Goal: Task Accomplishment & Management: Complete application form

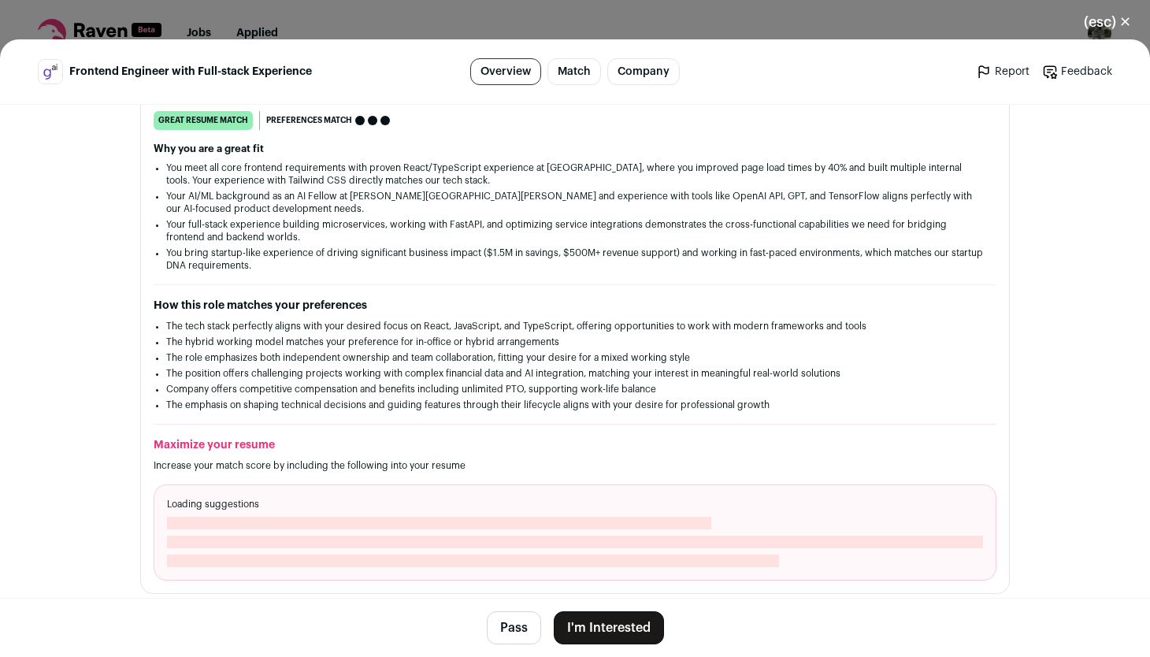
scroll to position [229, 0]
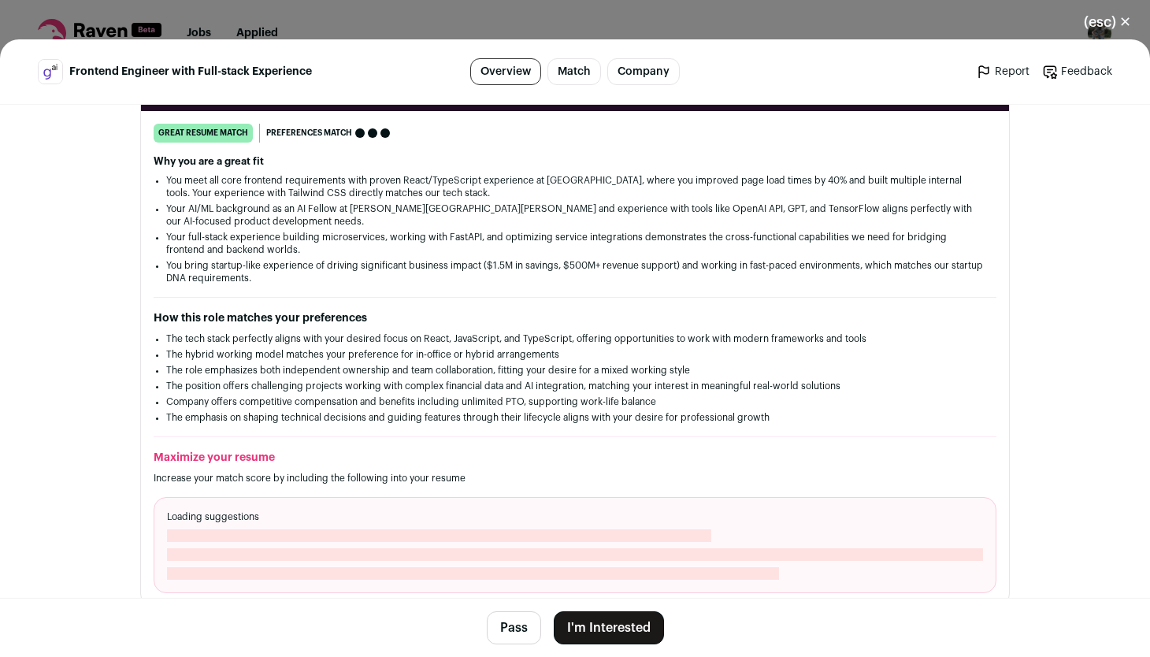
click at [598, 635] on button "I'm Interested" at bounding box center [609, 627] width 110 height 33
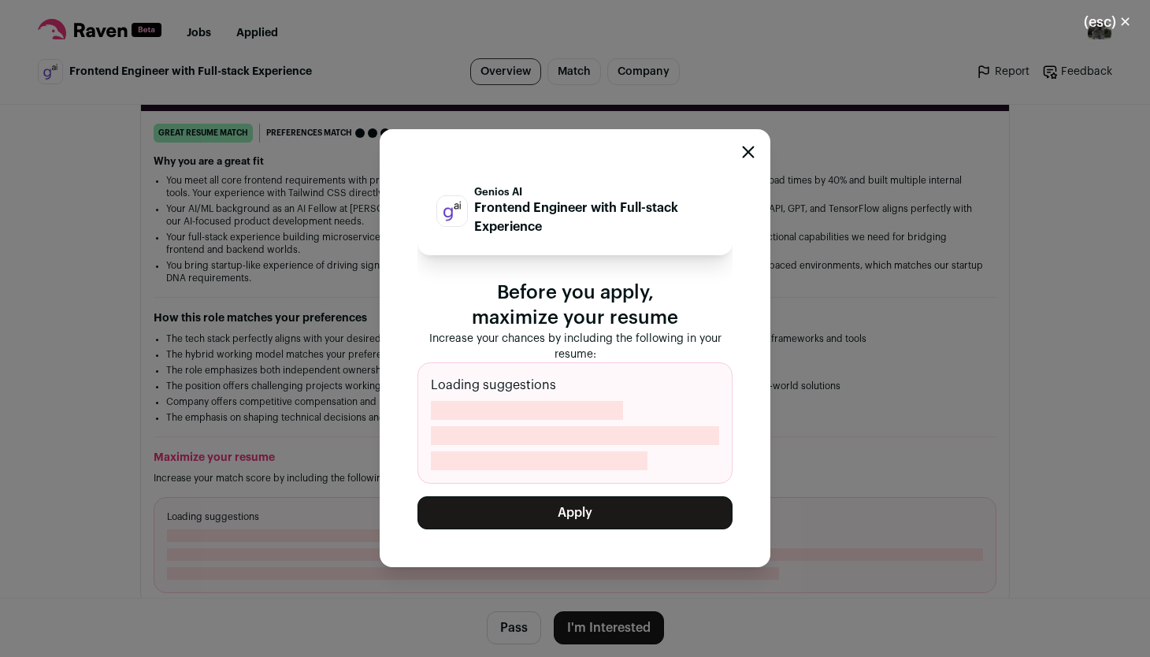
click at [747, 148] on icon "Close modal" at bounding box center [748, 152] width 13 height 13
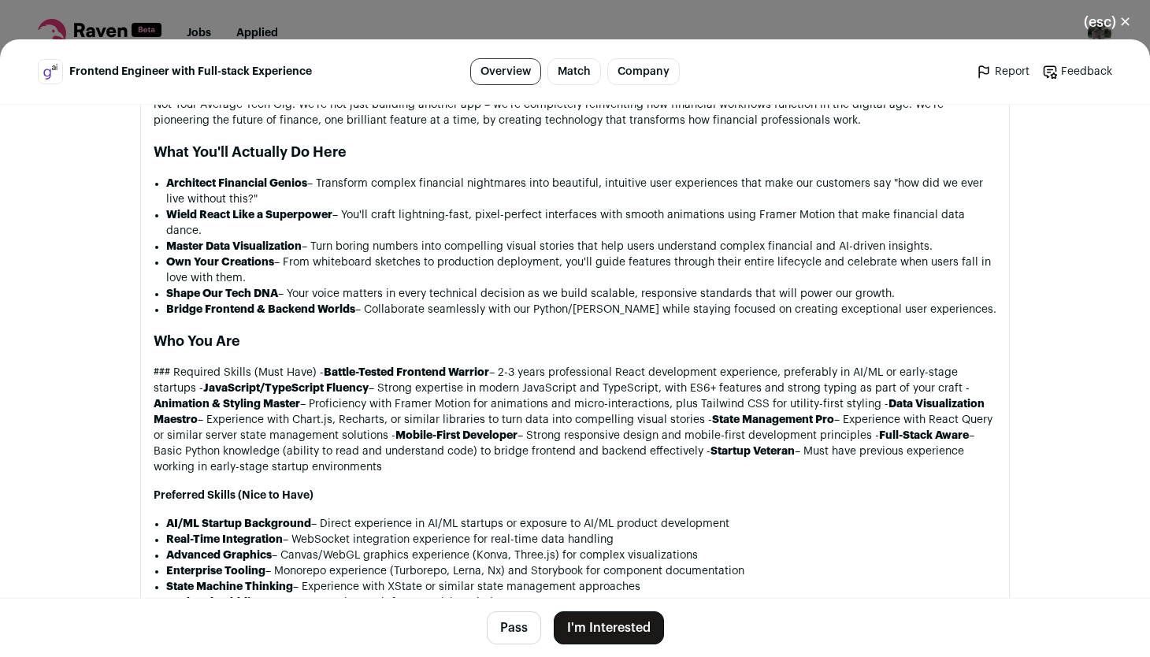
scroll to position [1094, 0]
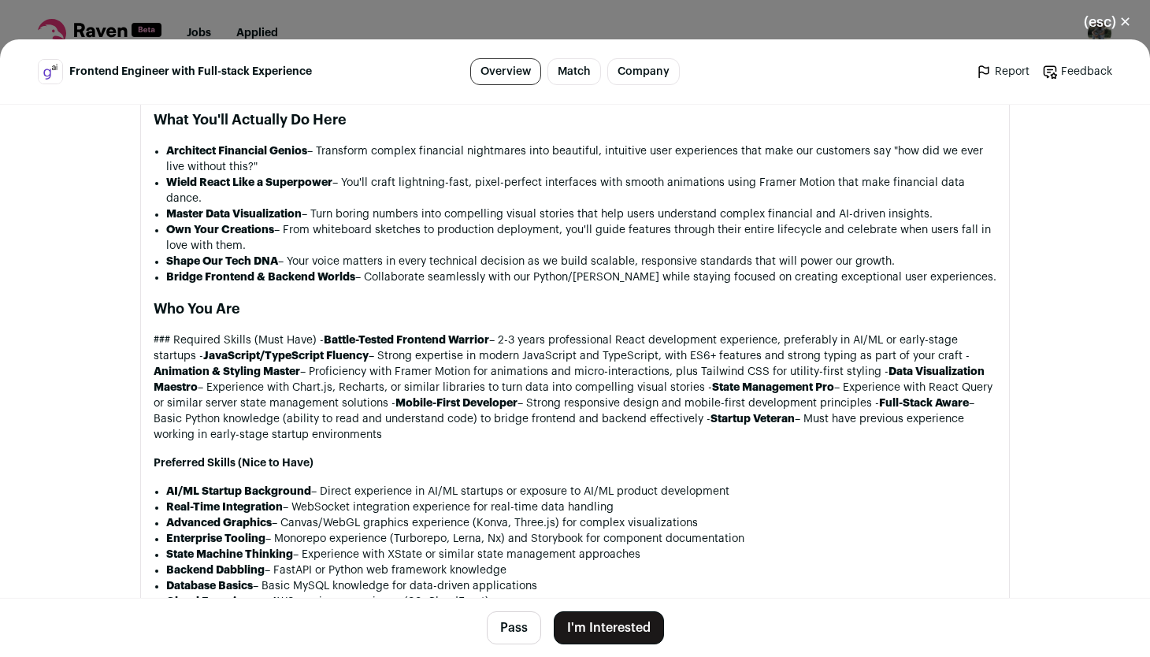
click at [426, 531] on li "Enterprise Tooling – Monorepo experience (Turborepo, Lerna, Nx) and Storybook f…" at bounding box center [581, 539] width 830 height 16
copy li "Turborepo"
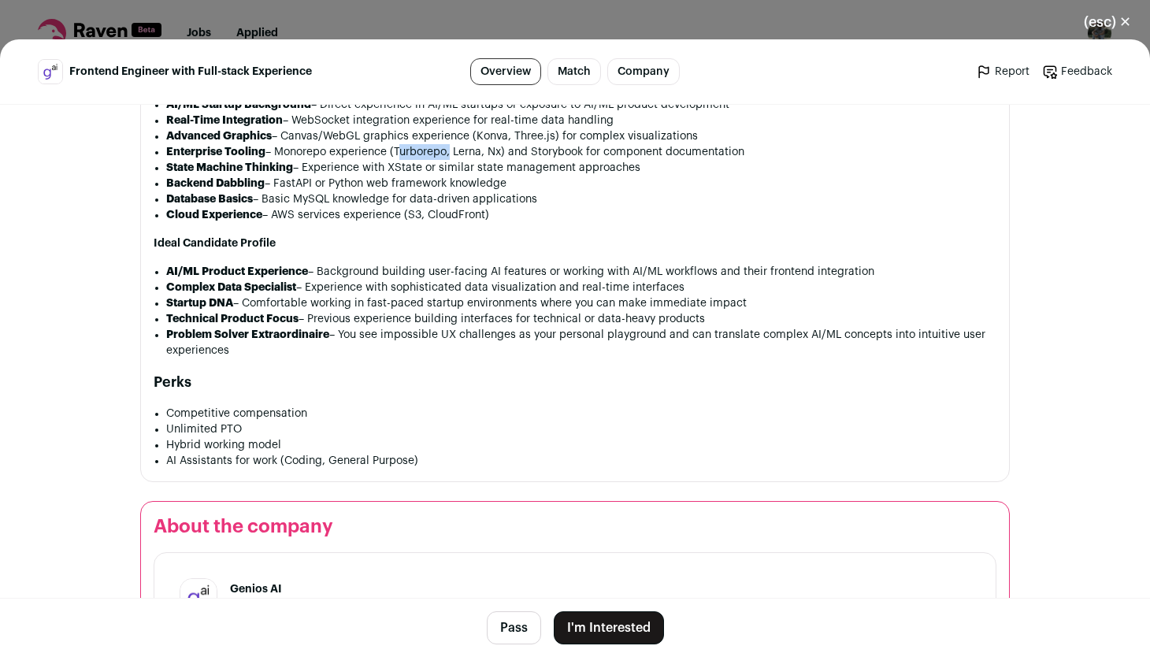
scroll to position [1688, 0]
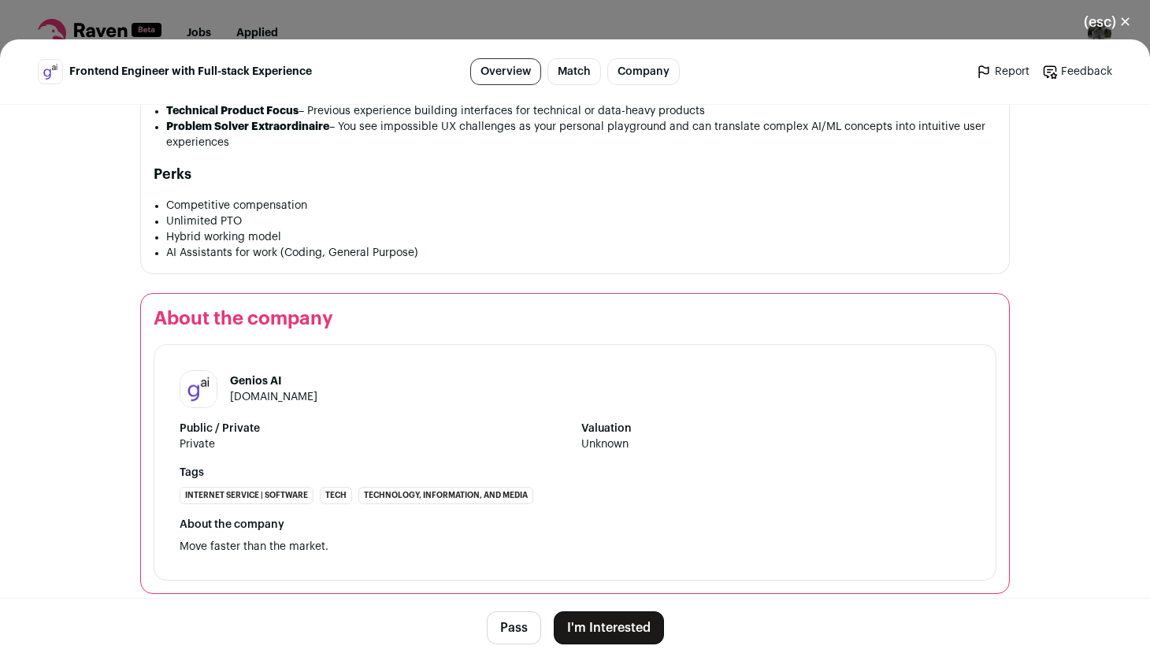
click at [612, 622] on button "I'm Interested" at bounding box center [609, 627] width 110 height 33
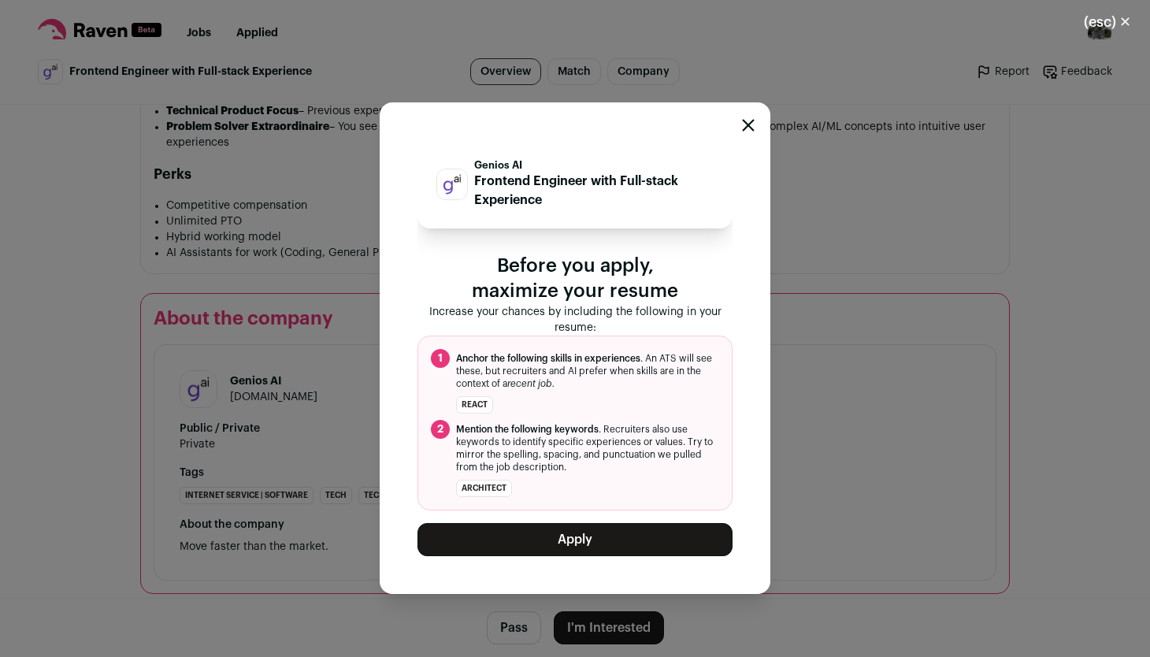
click at [606, 541] on button "Apply" at bounding box center [575, 539] width 315 height 33
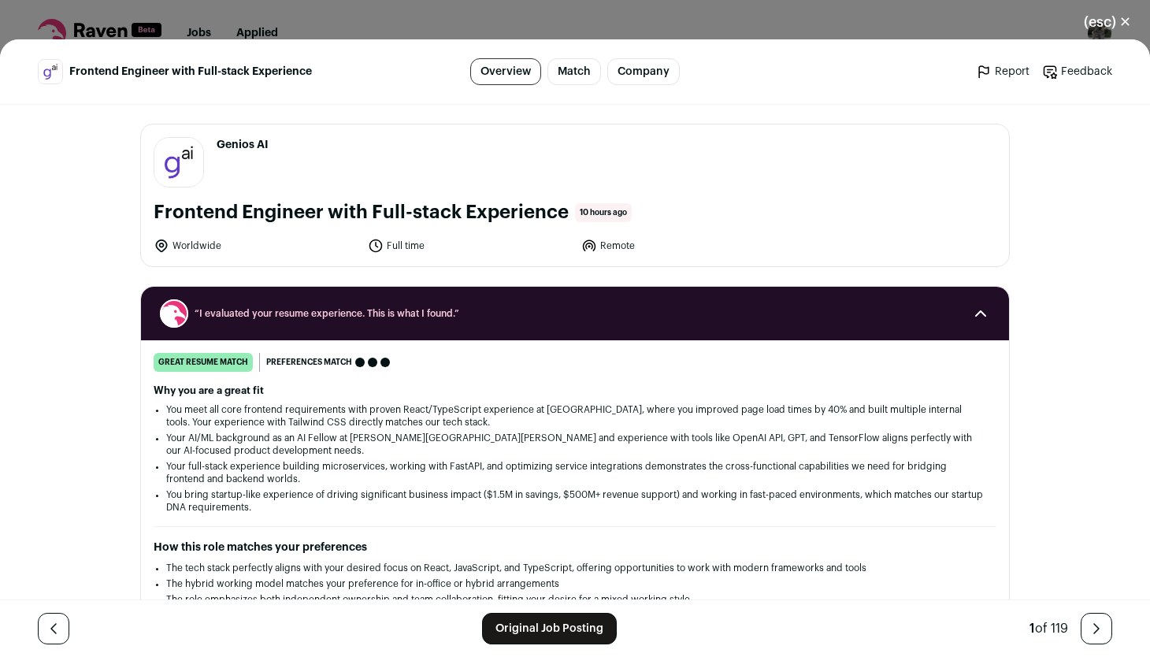
click at [1123, 26] on button "(esc) ✕" at bounding box center [1107, 22] width 85 height 35
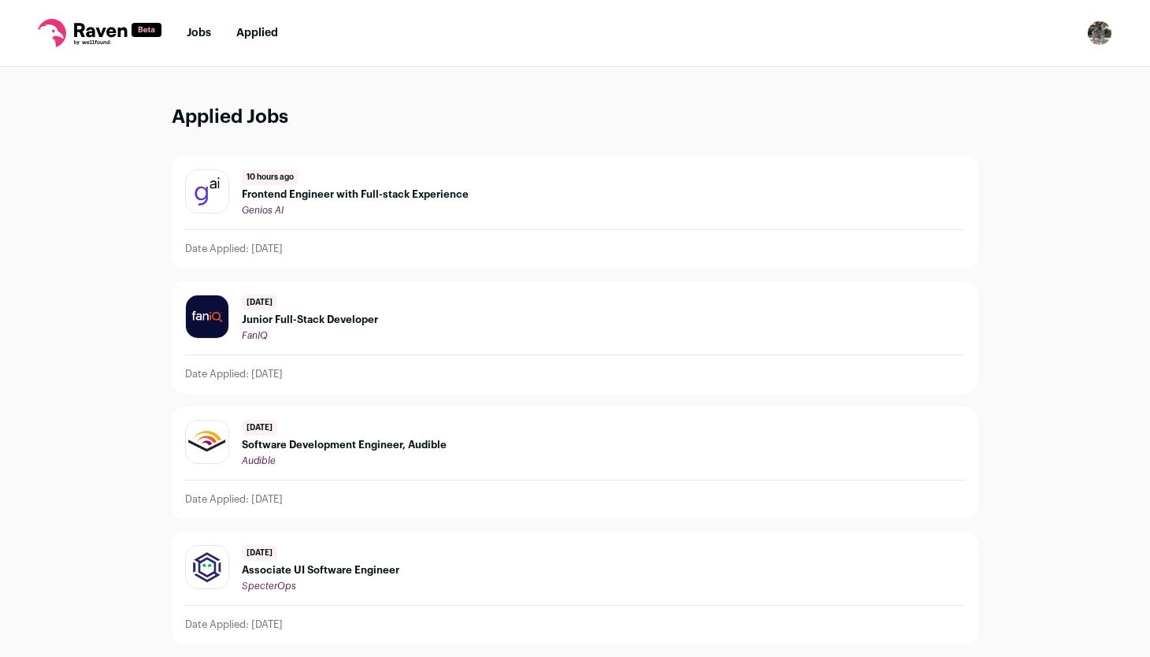
click at [195, 34] on link "Jobs" at bounding box center [199, 33] width 24 height 11
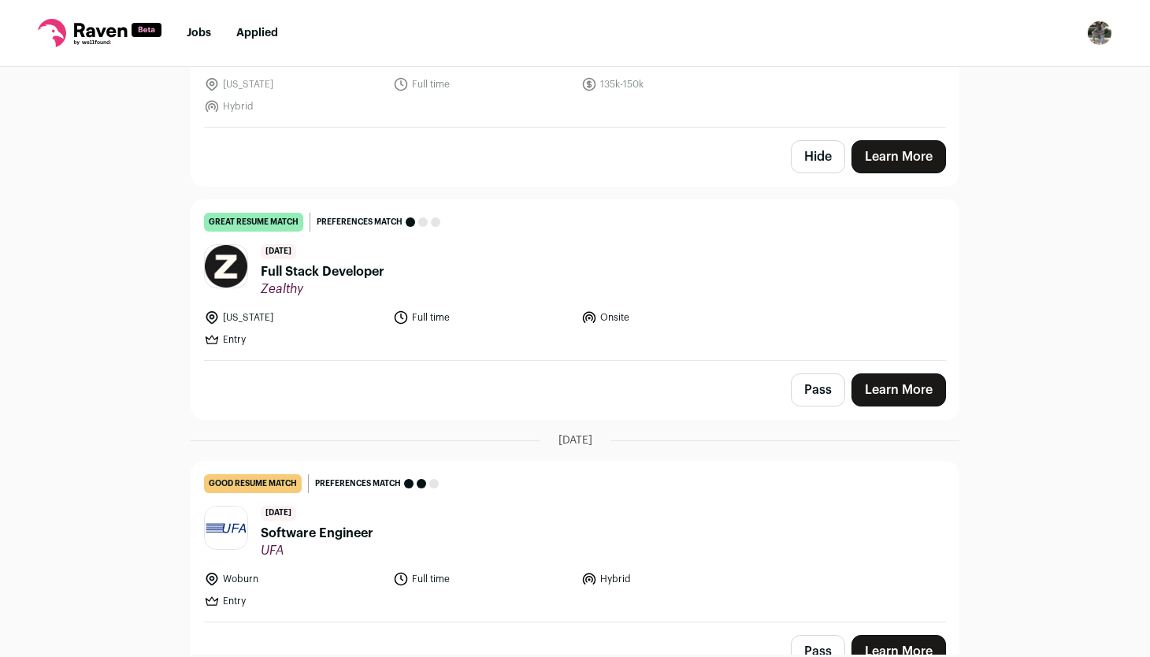
scroll to position [3185, 0]
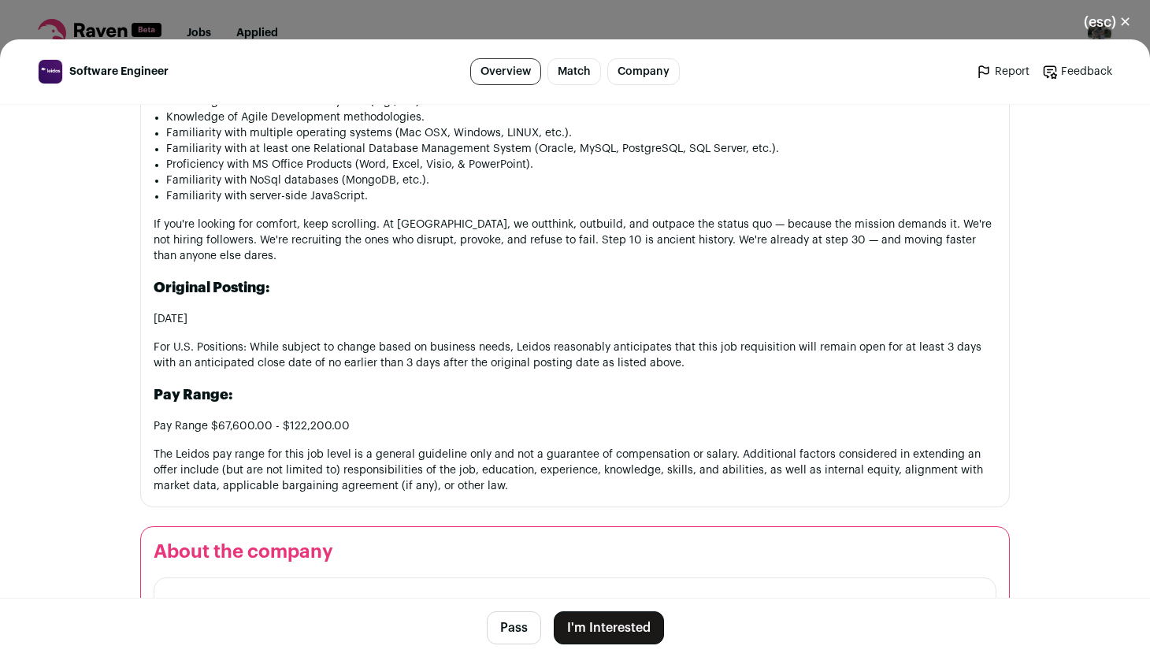
scroll to position [1780, 0]
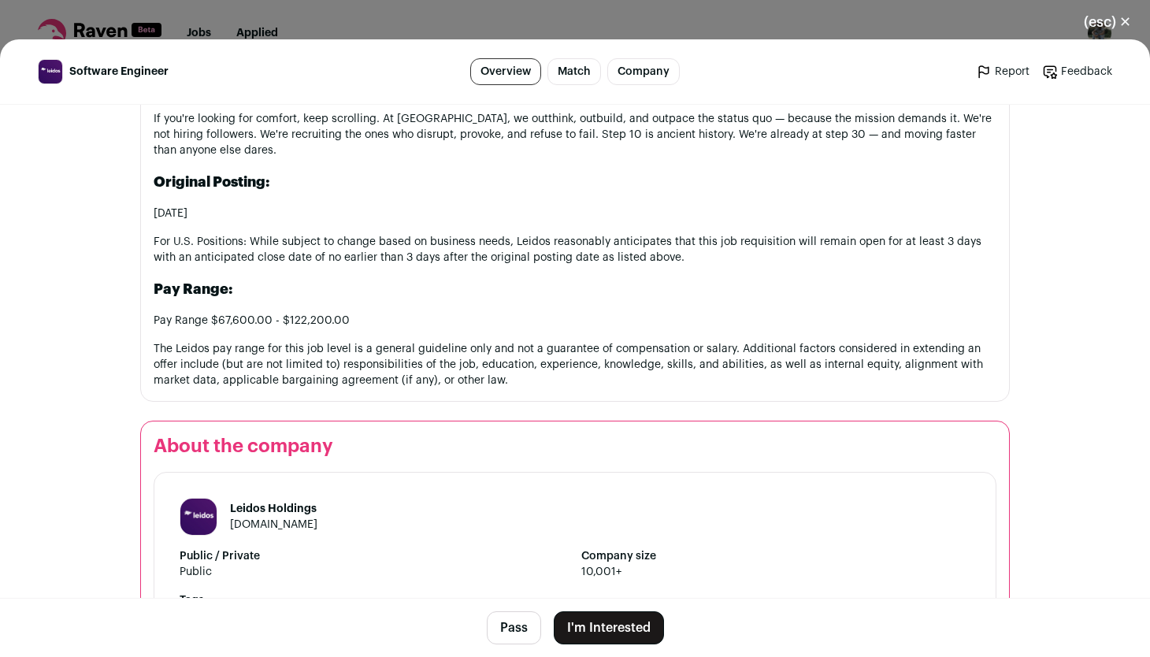
click at [585, 623] on button "I'm Interested" at bounding box center [609, 627] width 110 height 33
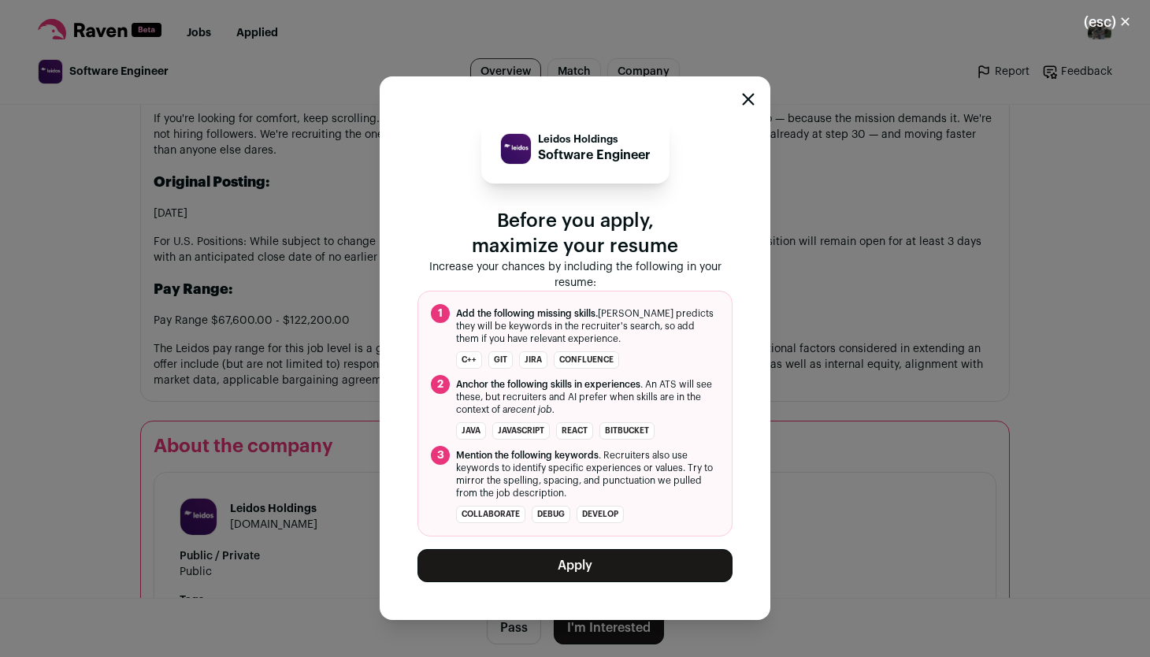
click at [565, 569] on button "Apply" at bounding box center [575, 565] width 315 height 33
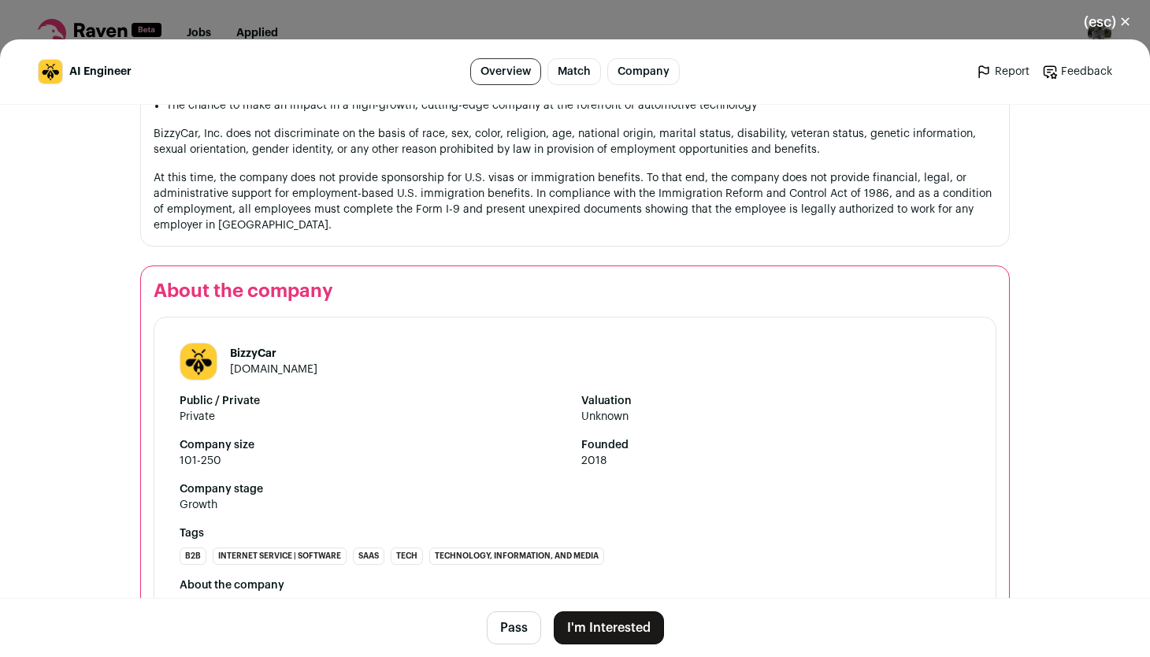
scroll to position [1718, 0]
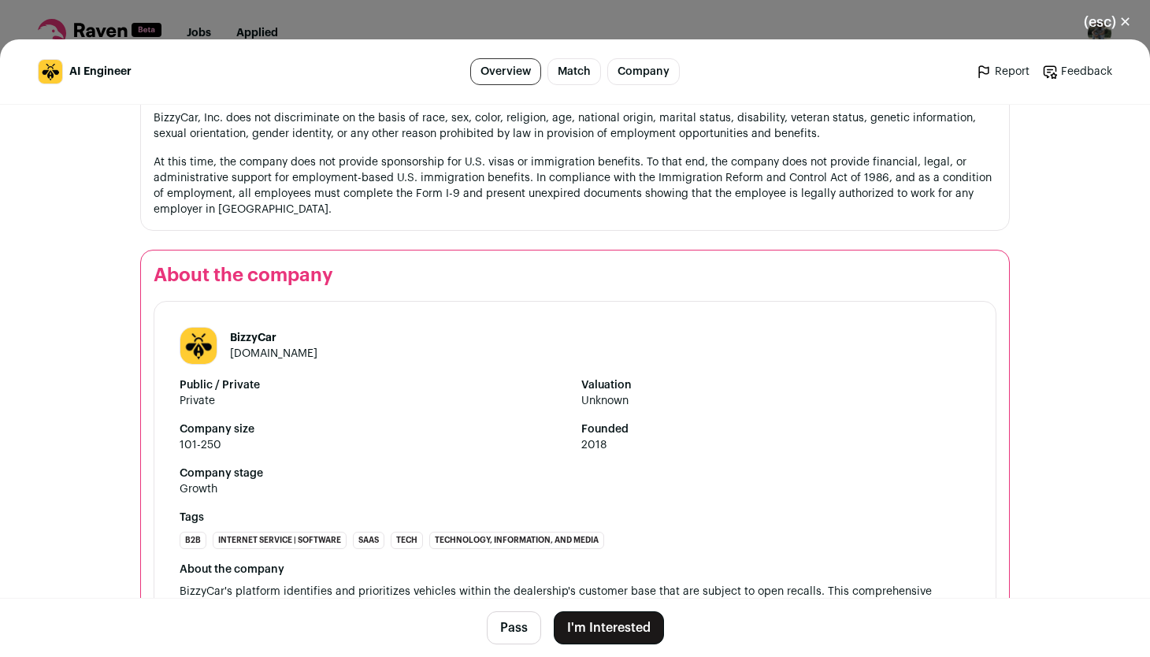
click at [611, 629] on button "I'm Interested" at bounding box center [609, 627] width 110 height 33
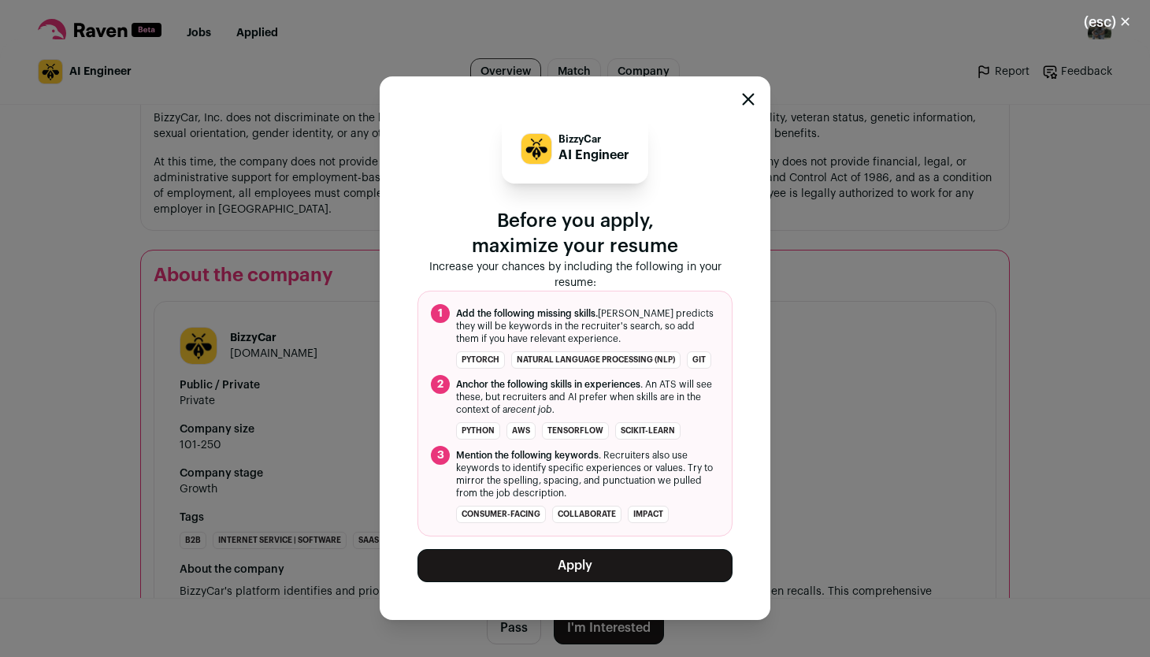
click at [615, 561] on button "Apply" at bounding box center [575, 565] width 315 height 33
